Goal: Task Accomplishment & Management: Use online tool/utility

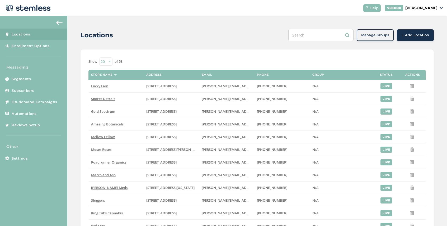
scroll to position [55, 0]
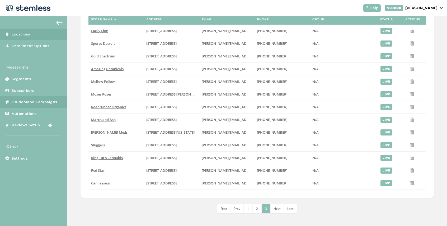
click at [36, 102] on span "On-demand Campaigns" at bounding box center [35, 101] width 46 height 5
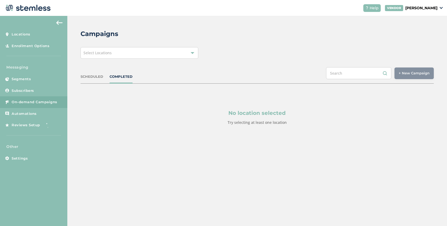
click at [105, 55] on span "Select Locations" at bounding box center [97, 52] width 28 height 5
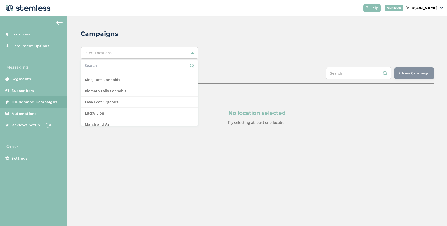
scroll to position [341, 0]
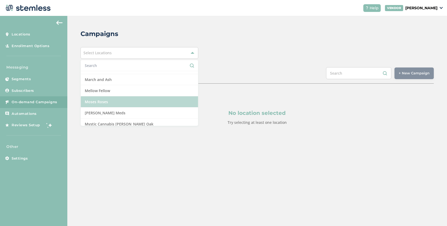
click at [108, 96] on li "Moses Roses" at bounding box center [139, 101] width 117 height 11
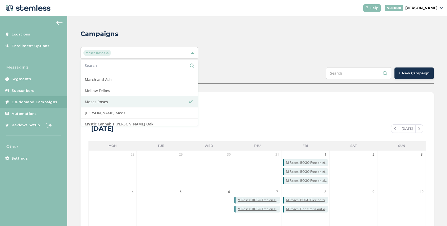
click at [243, 68] on div "SCHEDULED COMPLETED + New Campaign" at bounding box center [257, 75] width 353 height 16
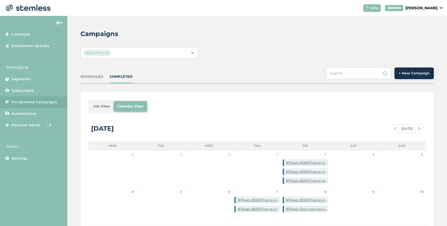
click at [408, 73] on span "+ New Campaign" at bounding box center [414, 73] width 31 height 5
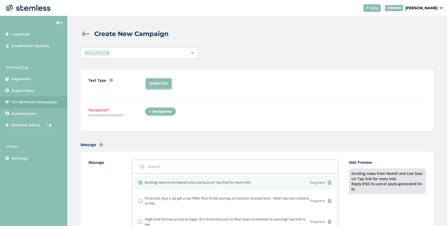
click at [164, 108] on div "+ Recipients" at bounding box center [160, 111] width 31 height 9
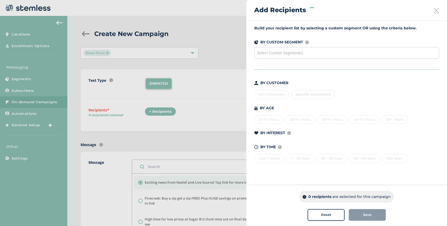
click at [305, 51] on div "Select Custom Segment(s)" at bounding box center [346, 53] width 185 height 12
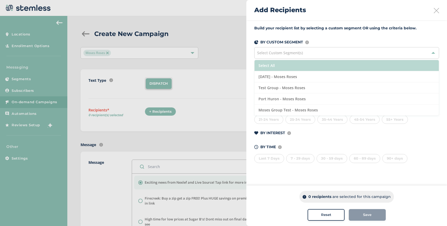
click at [298, 67] on li "Select All" at bounding box center [347, 65] width 184 height 11
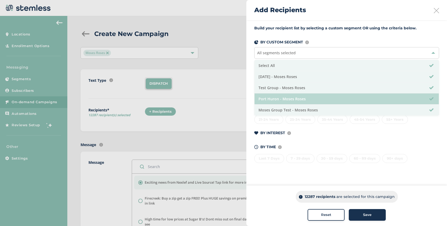
click at [314, 98] on li "Port Huron - Moses Roses" at bounding box center [347, 98] width 184 height 11
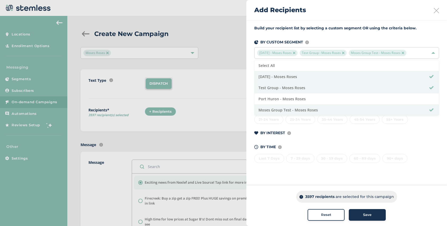
click at [440, 10] on div "Add Recipients" at bounding box center [346, 10] width 201 height 20
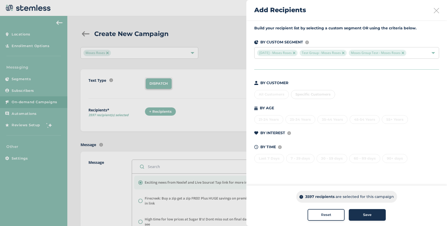
click at [436, 11] on icon at bounding box center [436, 10] width 5 height 5
